Goal: Obtain resource: Download file/media

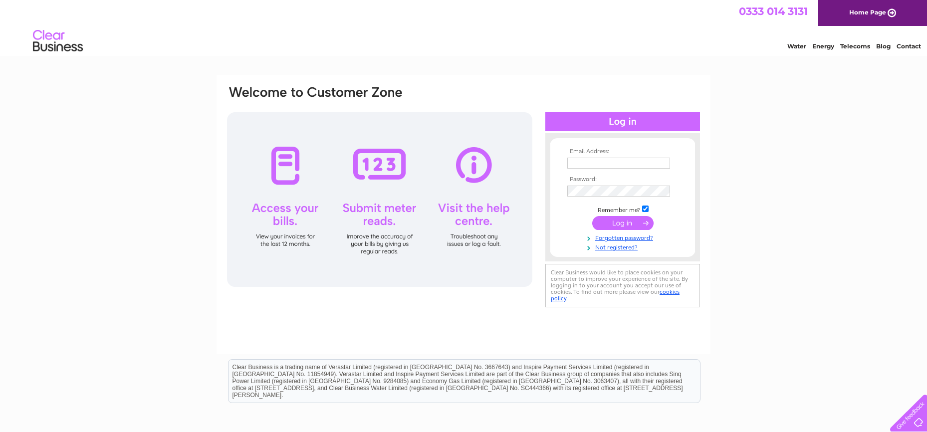
type input "[EMAIL_ADDRESS][DOMAIN_NAME]"
click at [619, 225] on input "submit" at bounding box center [622, 223] width 61 height 14
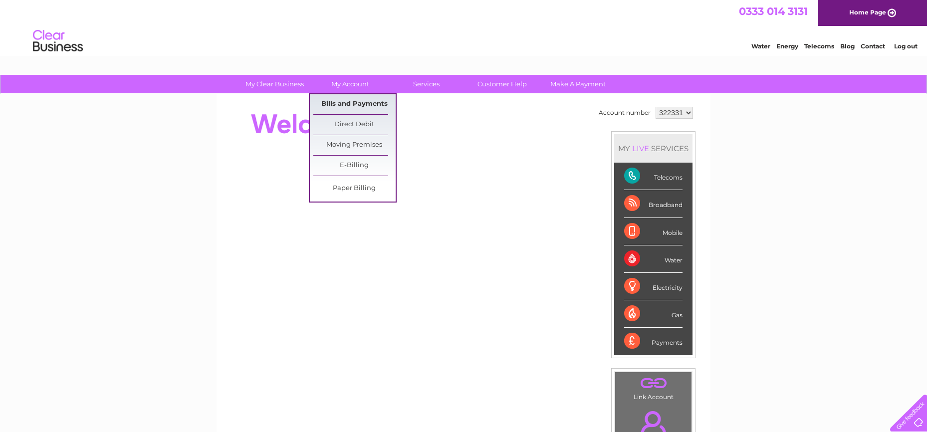
click at [356, 103] on link "Bills and Payments" at bounding box center [354, 104] width 82 height 20
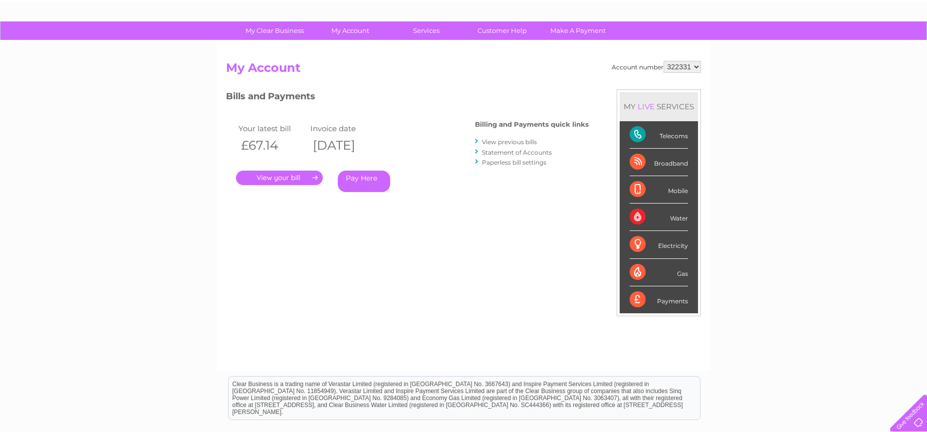
scroll to position [50, 0]
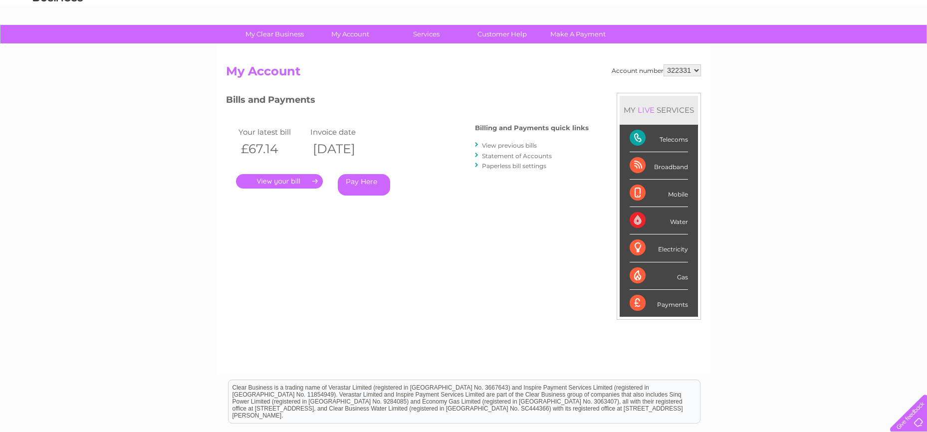
click at [503, 145] on link "View previous bills" at bounding box center [509, 145] width 55 height 7
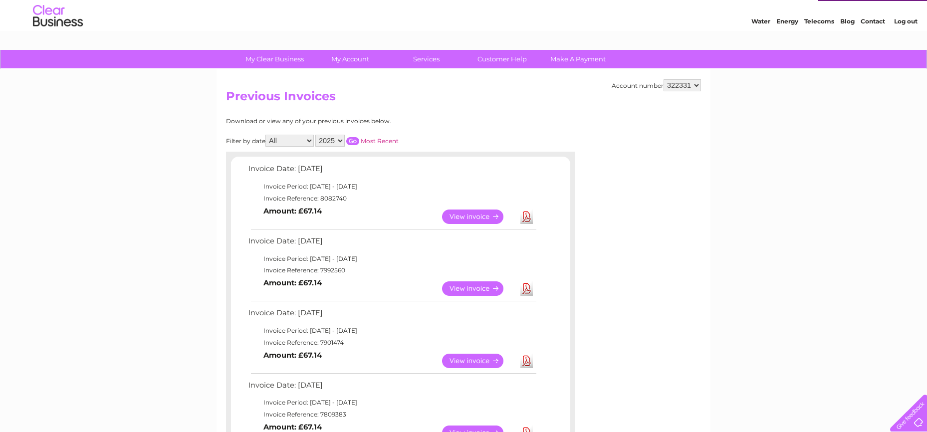
scroll to position [50, 0]
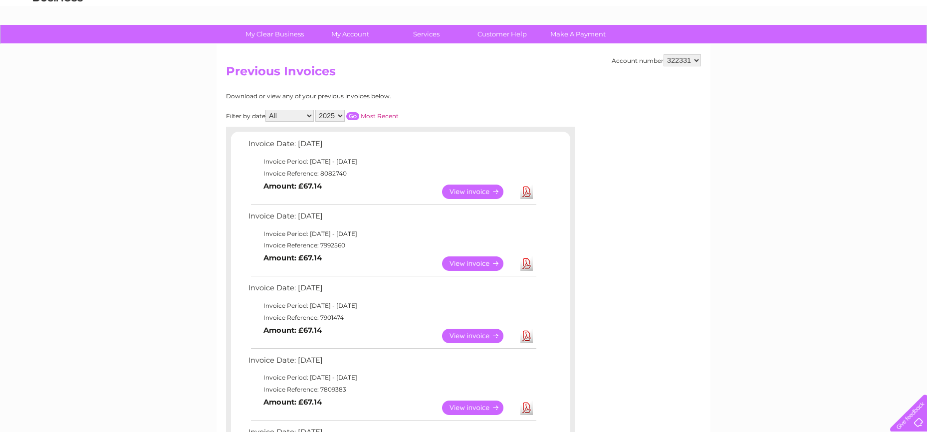
click at [525, 191] on link "Download" at bounding box center [526, 192] width 12 height 14
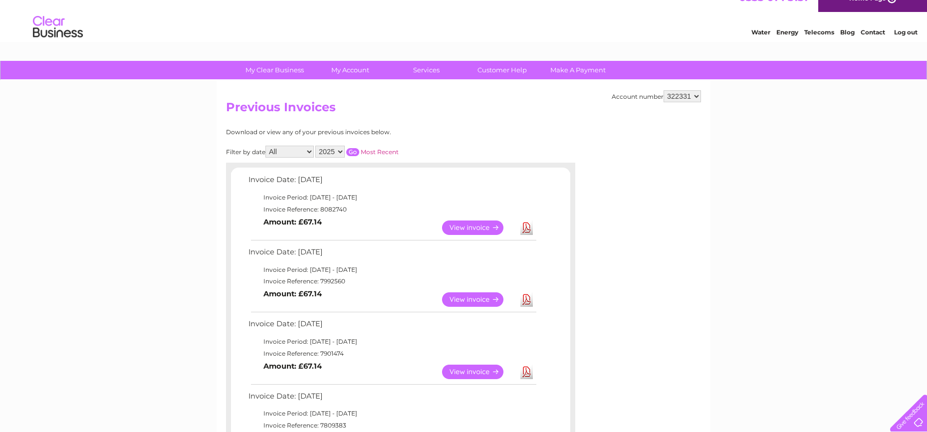
scroll to position [0, 0]
